Goal: Information Seeking & Learning: Learn about a topic

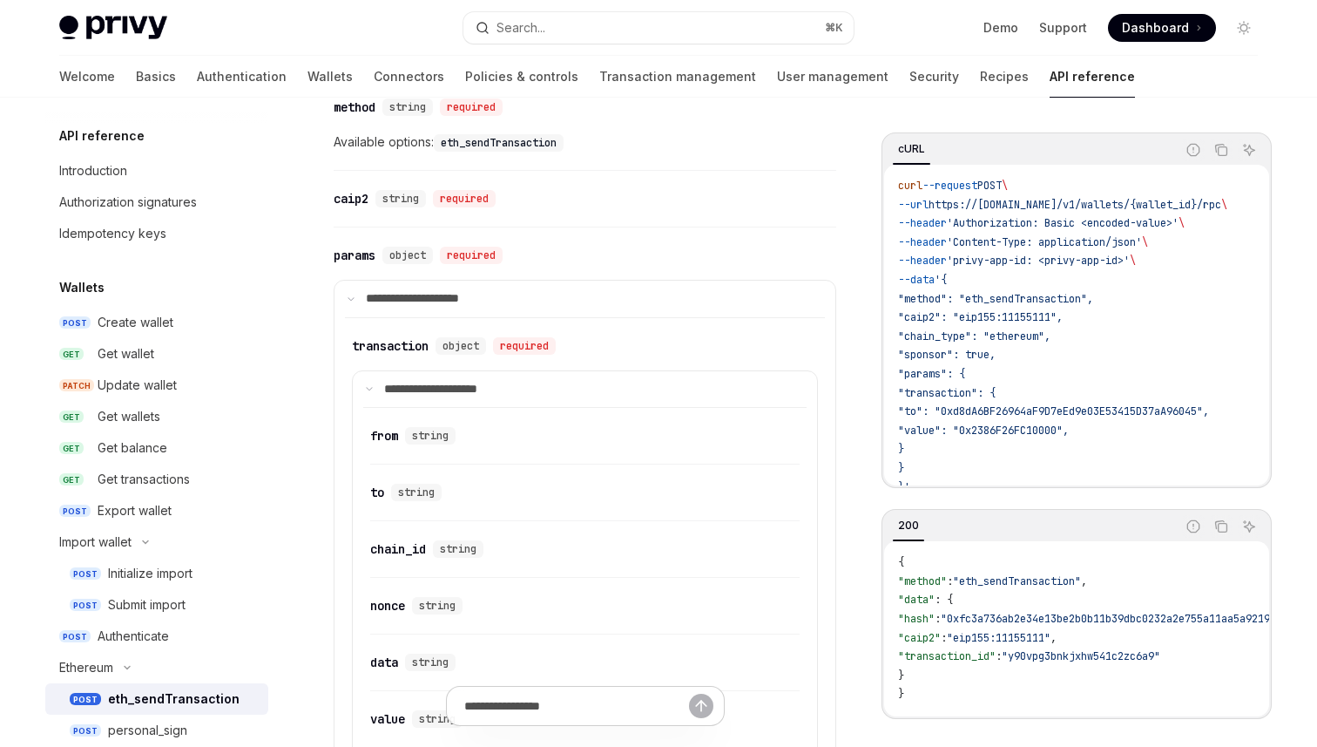
scroll to position [351, 0]
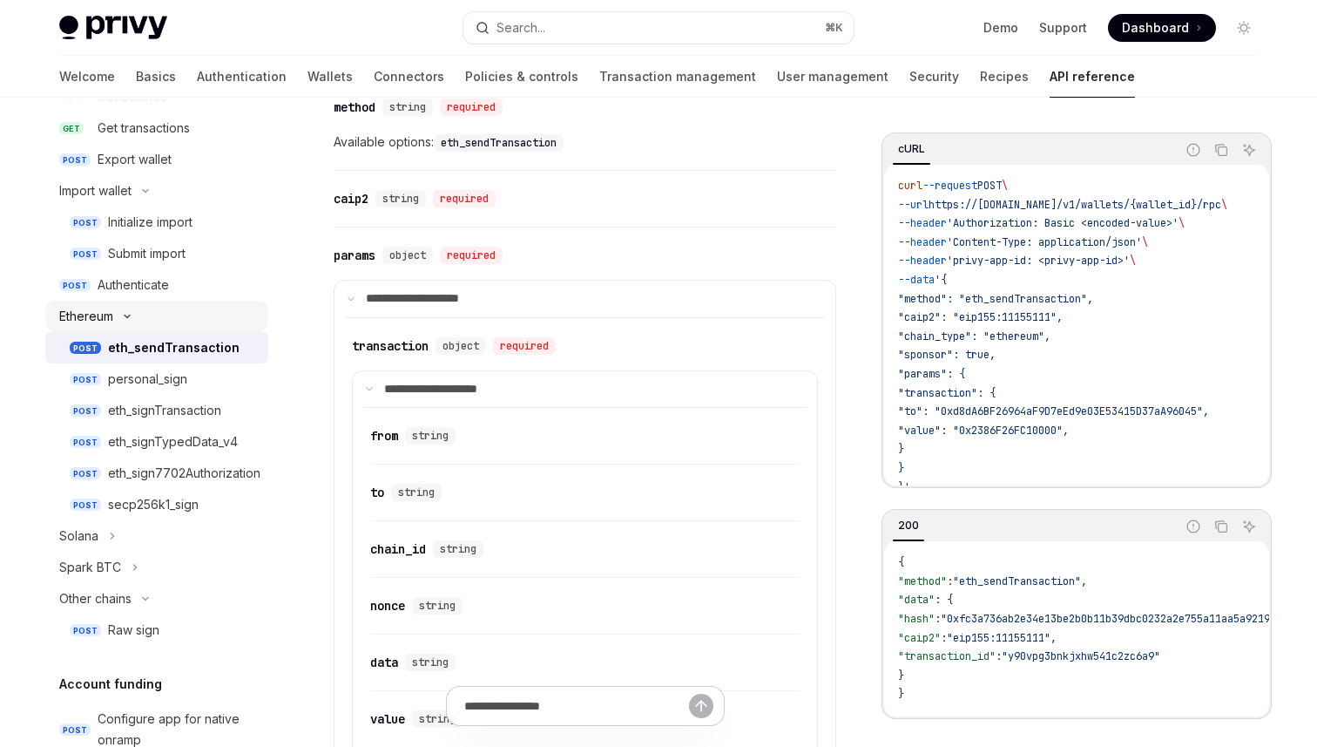
click at [124, 314] on icon "Toggle Ethereum section" at bounding box center [127, 316] width 21 height 7
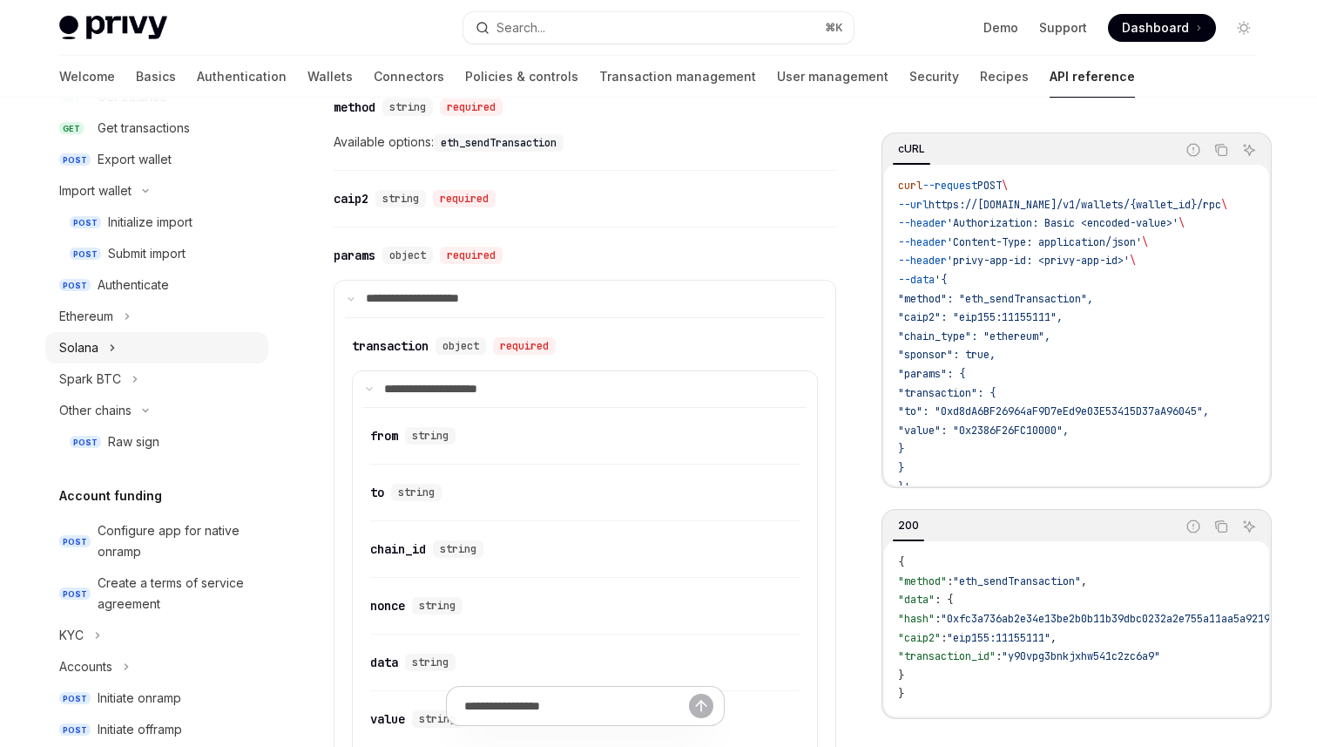
click at [104, 357] on button "Solana" at bounding box center [156, 347] width 223 height 31
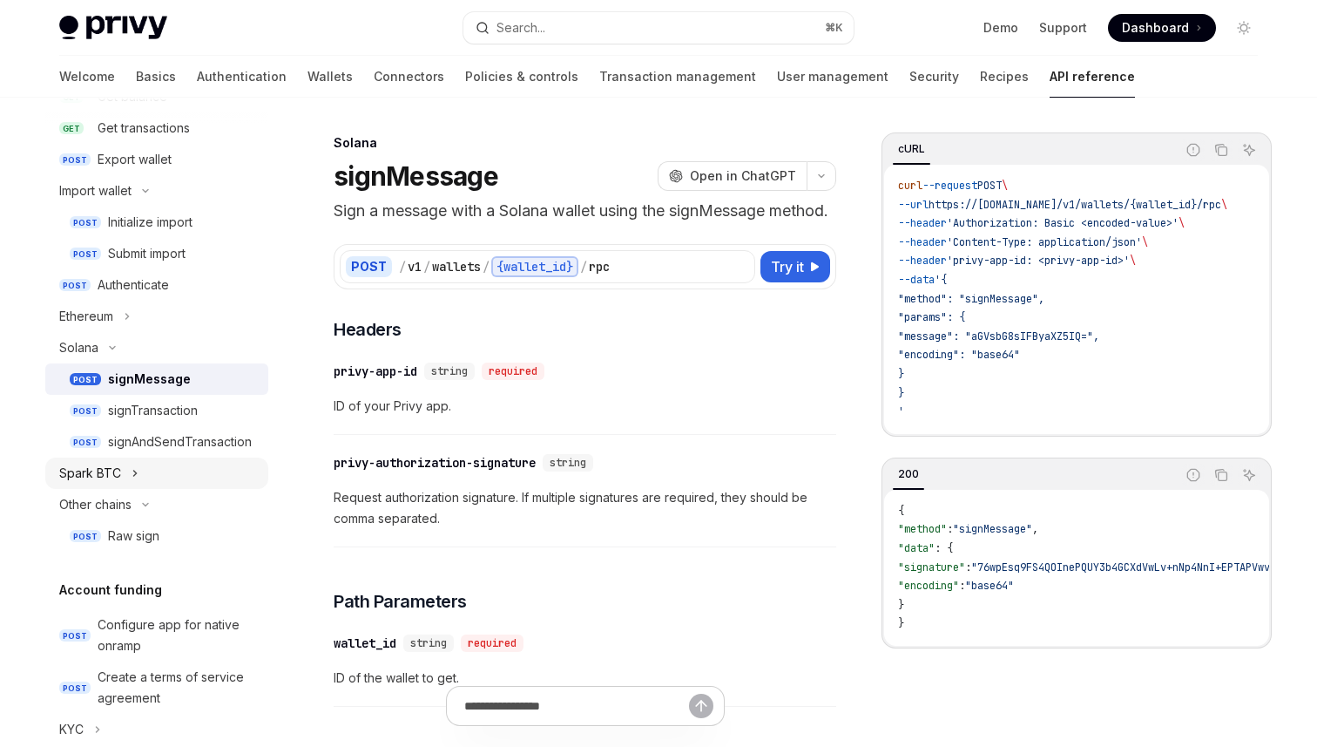
click at [115, 475] on div "Spark BTC" at bounding box center [90, 473] width 62 height 21
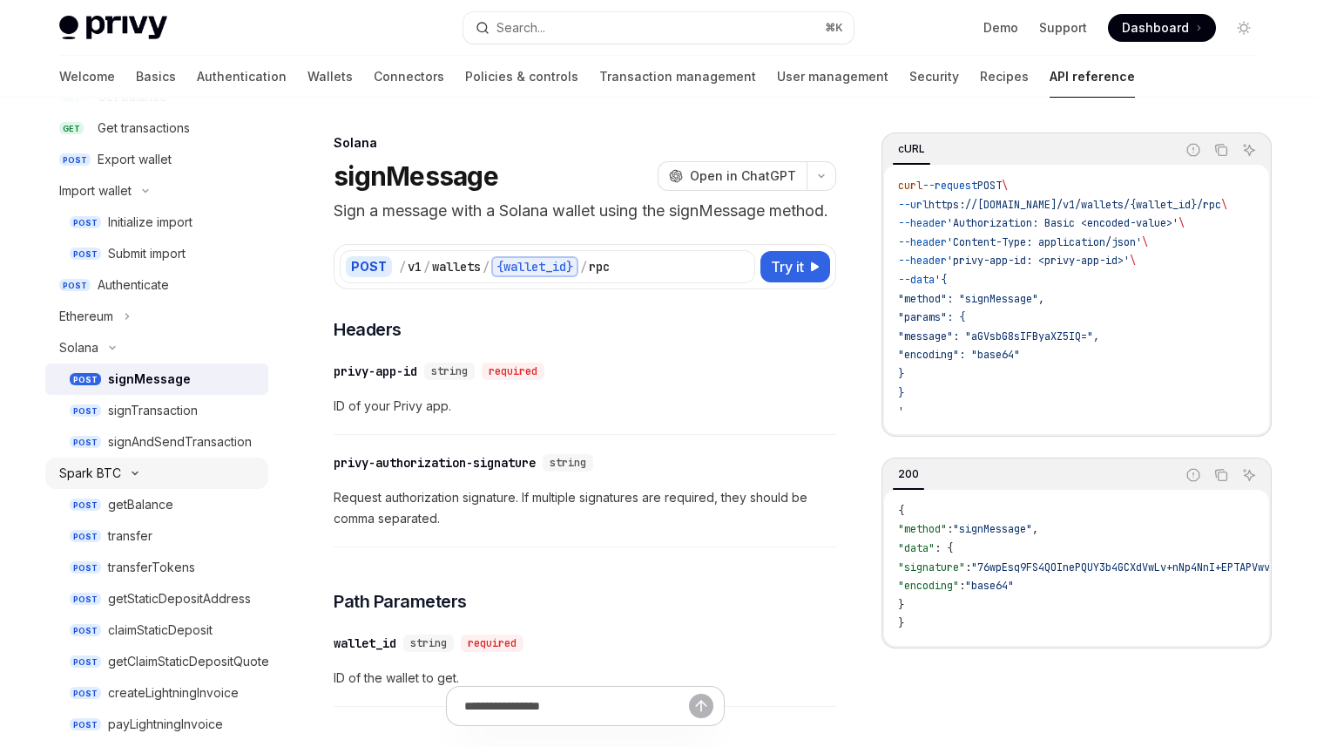
type textarea "*"
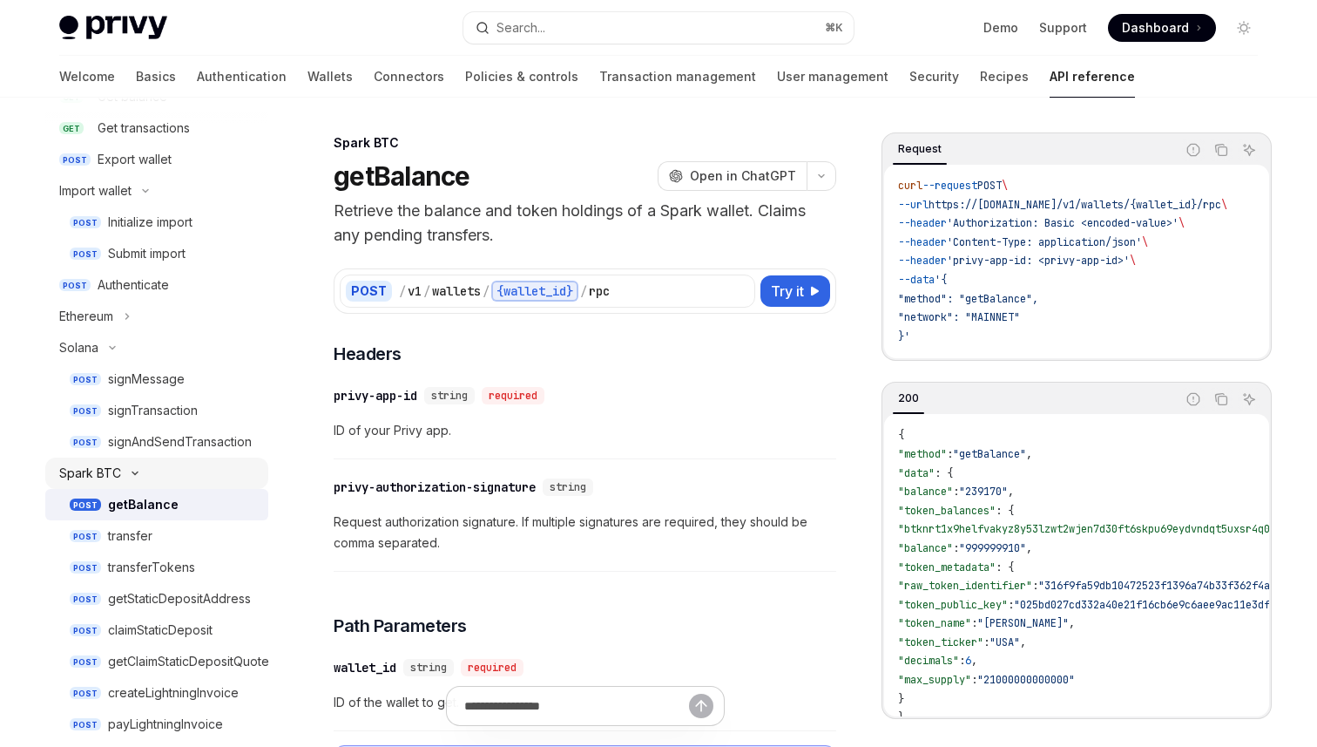
click at [117, 472] on div "Spark BTC" at bounding box center [90, 473] width 62 height 21
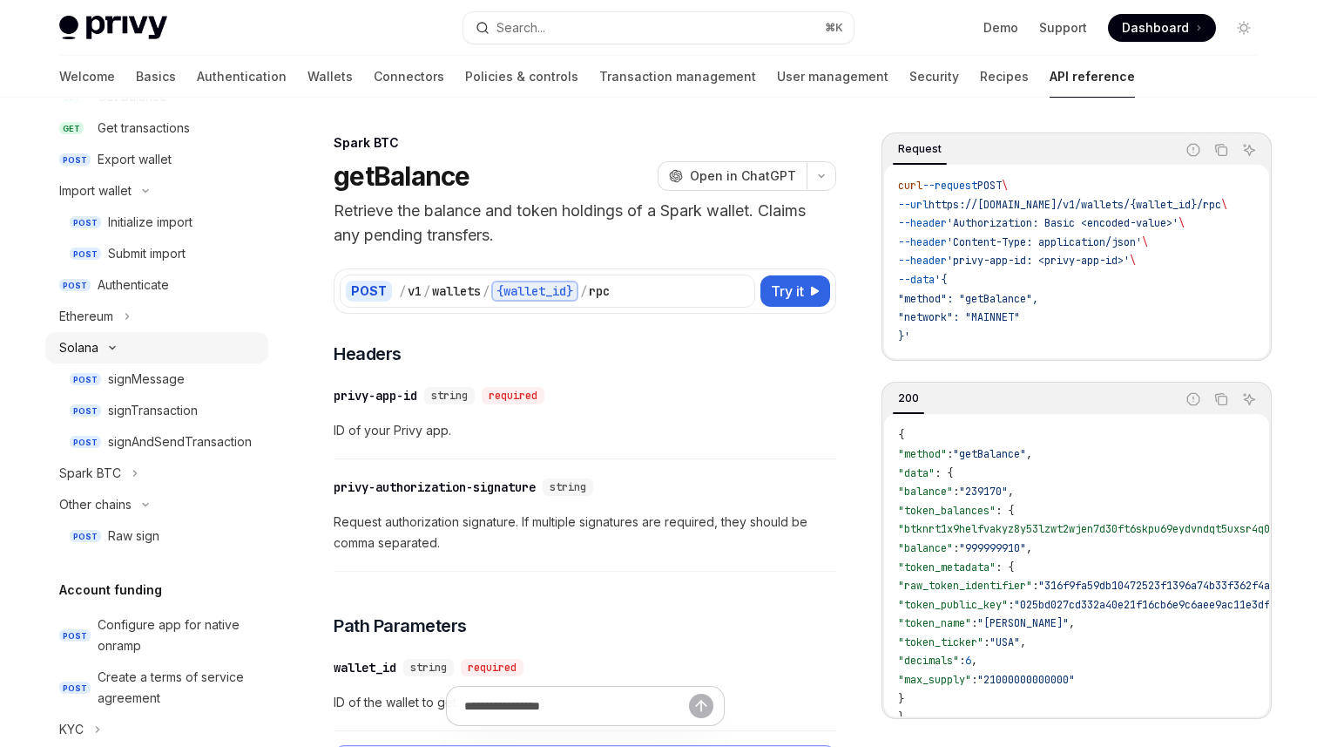
click at [116, 345] on icon "Toggle Solana section" at bounding box center [112, 347] width 21 height 7
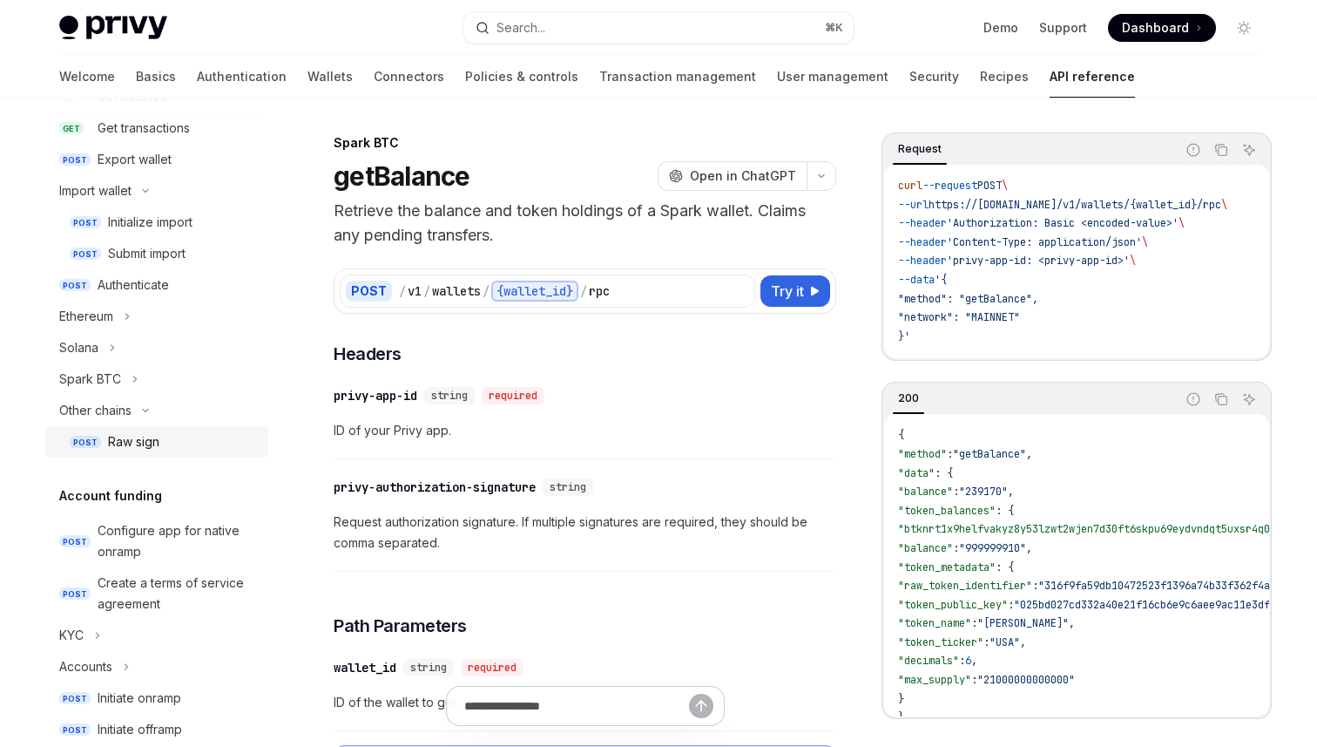
click at [140, 427] on link "POST Raw sign" at bounding box center [156, 441] width 223 height 31
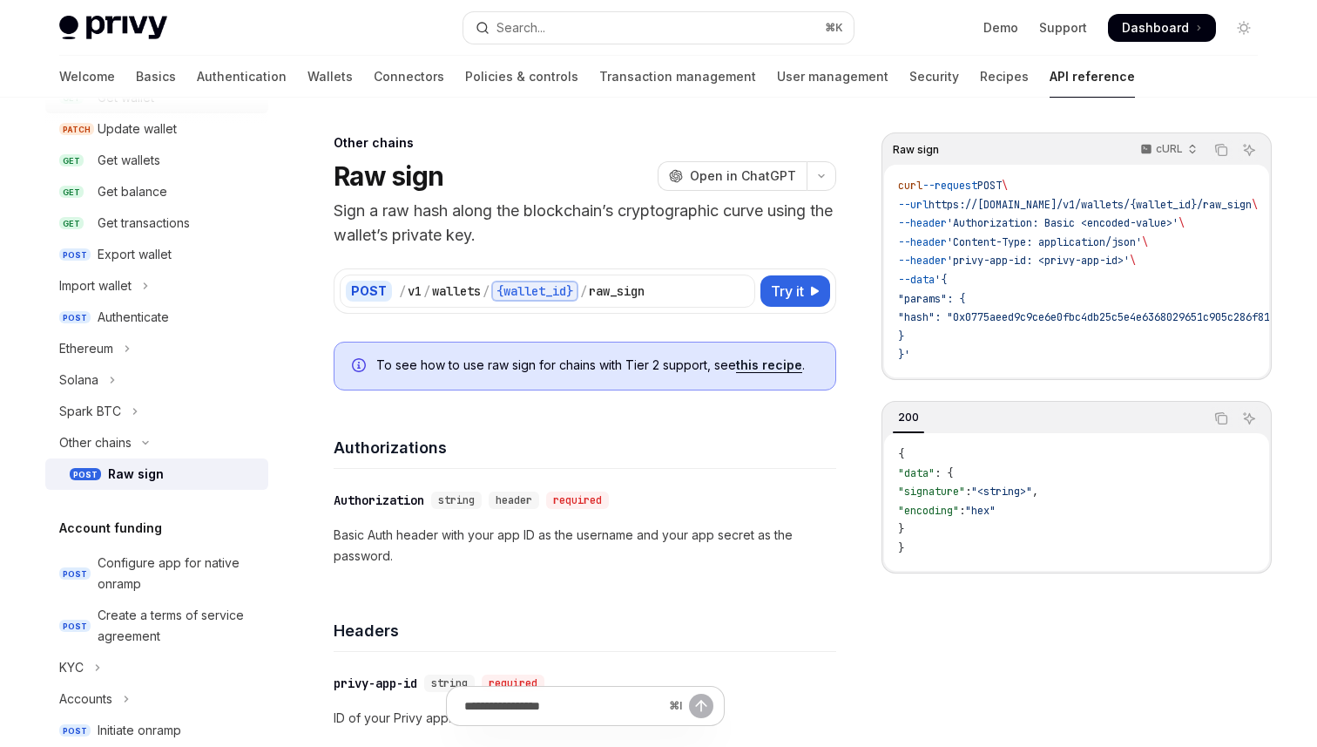
scroll to position [264, 0]
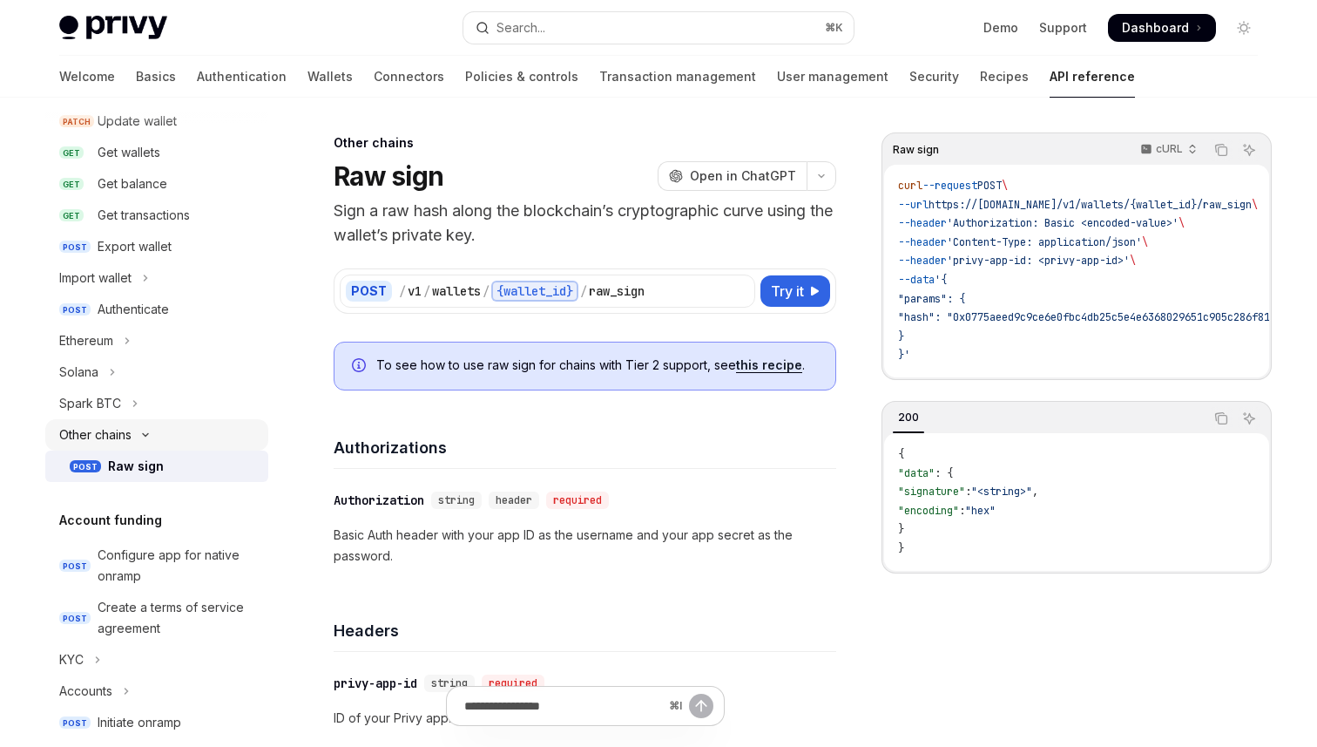
click at [147, 437] on icon "Toggle Other chains section" at bounding box center [145, 434] width 21 height 7
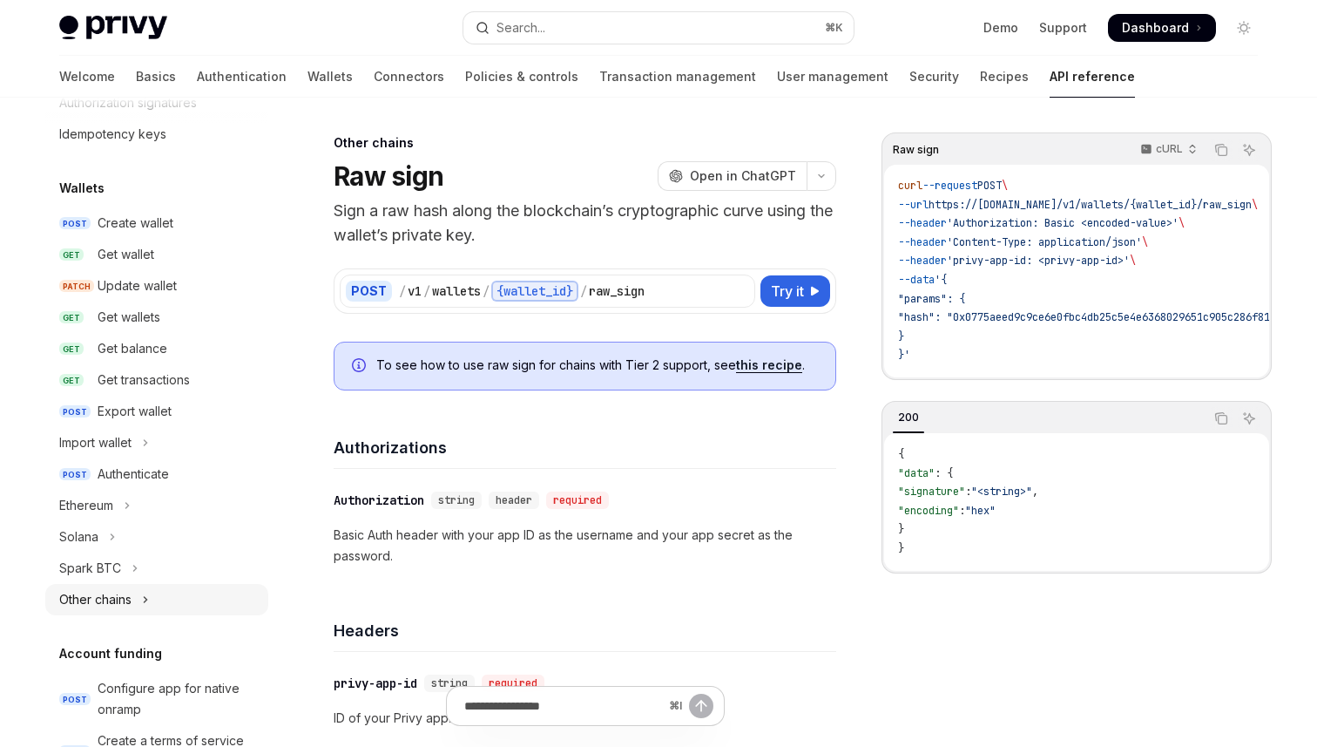
scroll to position [0, 0]
